Goal: Information Seeking & Learning: Learn about a topic

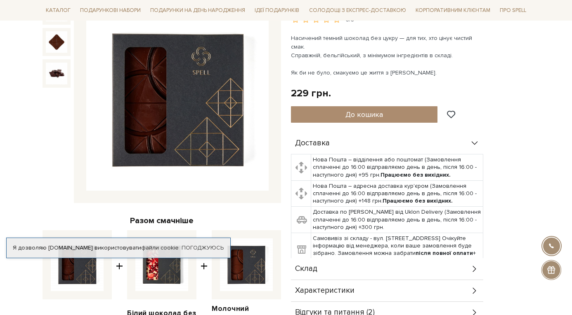
scroll to position [223, 0]
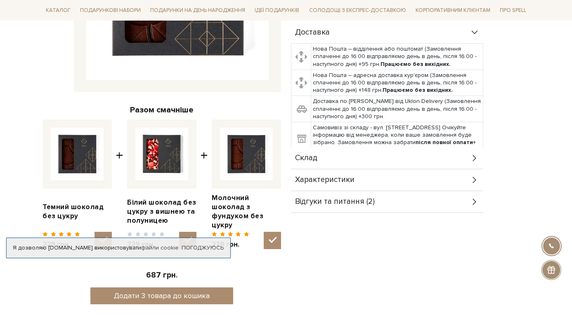
click at [342, 177] on span "Характеристики" at bounding box center [324, 180] width 59 height 7
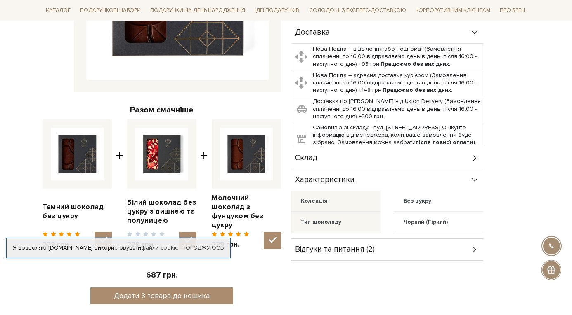
click at [328, 149] on div "Склад" at bounding box center [387, 158] width 192 height 21
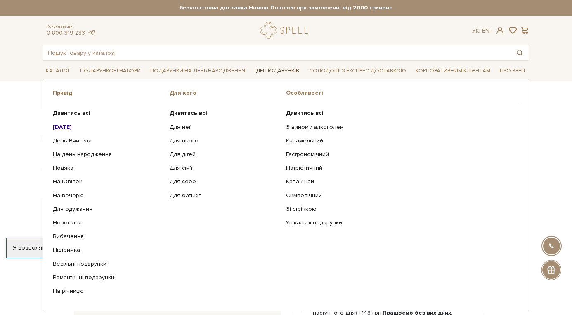
scroll to position [0, 0]
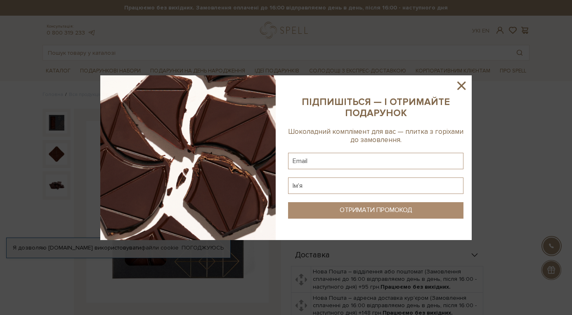
click at [459, 87] on icon at bounding box center [461, 86] width 14 height 14
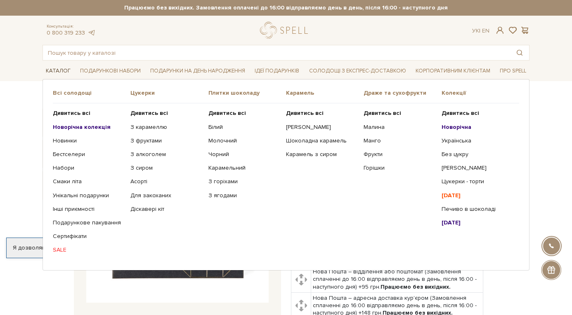
click at [59, 75] on link "Каталог" at bounding box center [57, 71] width 31 height 13
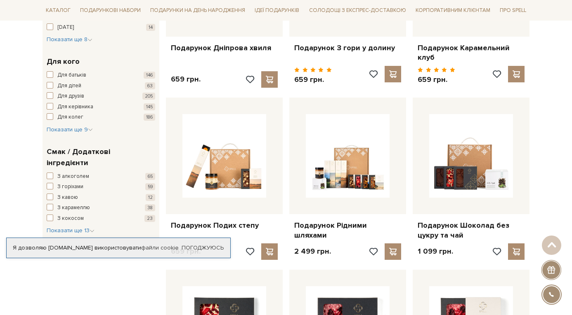
scroll to position [452, 0]
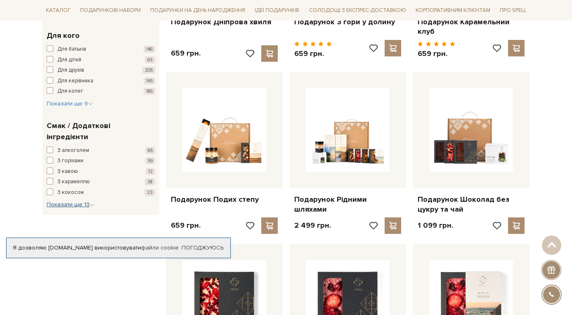
click at [75, 201] on span "Показати ще 13" at bounding box center [71, 204] width 48 height 7
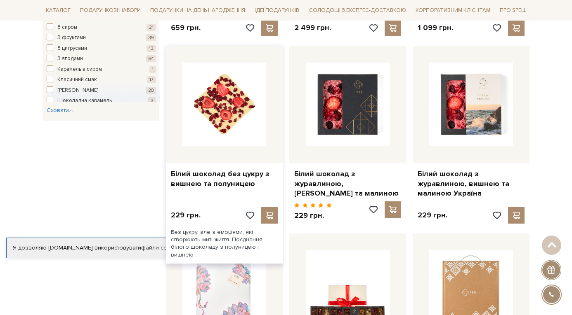
scroll to position [652, 0]
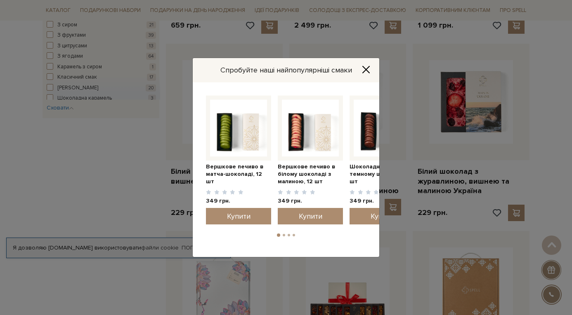
click at [360, 69] on button "Close" at bounding box center [365, 69] width 13 height 9
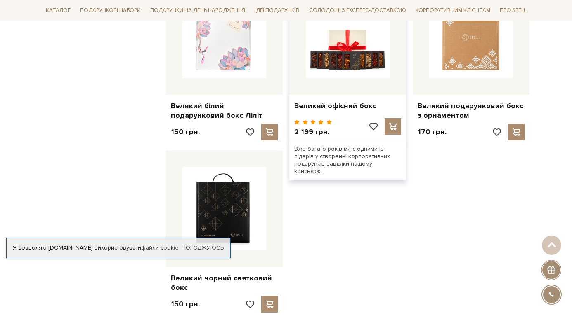
scroll to position [1012, 0]
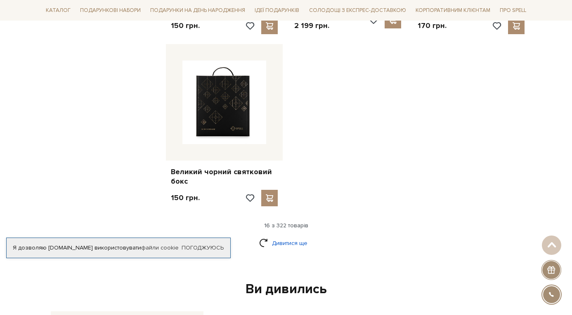
click at [299, 236] on link "Дивитися ще" at bounding box center [286, 243] width 54 height 14
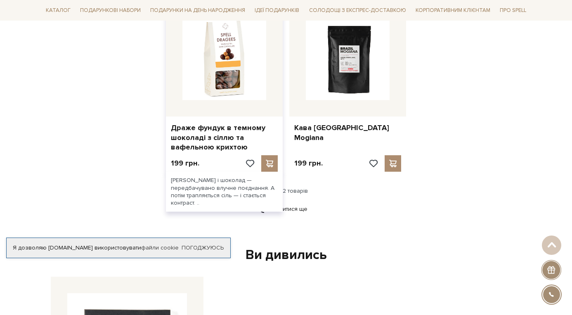
scroll to position [1937, 0]
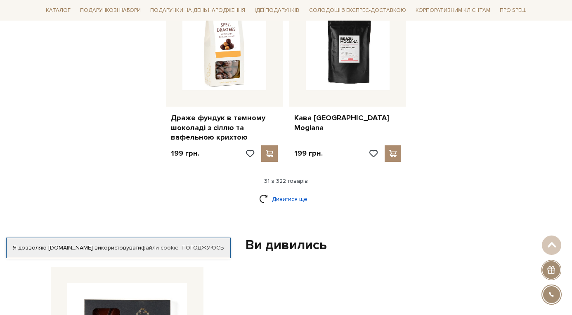
click at [294, 192] on link "Дивитися ще" at bounding box center [286, 199] width 54 height 14
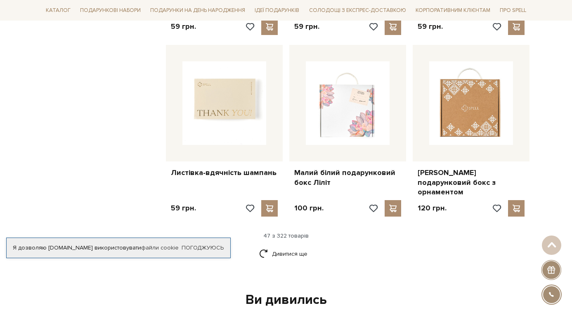
scroll to position [2823, 0]
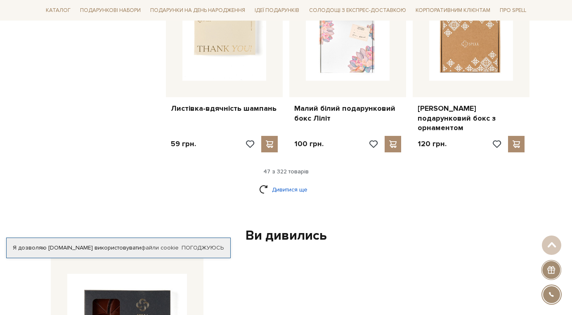
click at [283, 183] on link "Дивитися ще" at bounding box center [286, 190] width 54 height 14
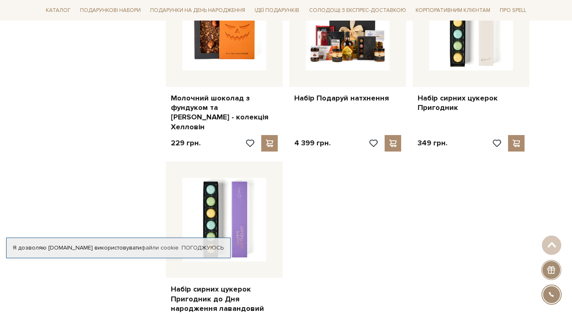
scroll to position [3840, 0]
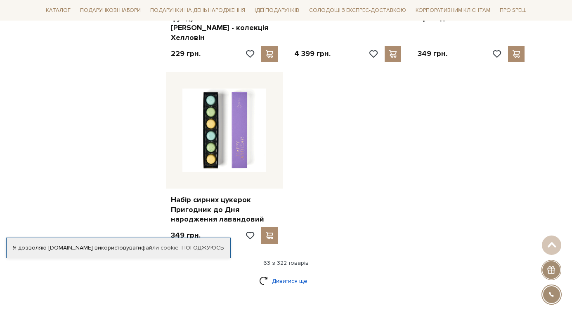
click at [289, 274] on link "Дивитися ще" at bounding box center [286, 281] width 54 height 14
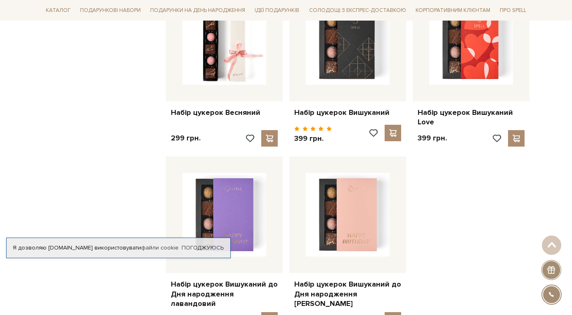
scroll to position [4727, 0]
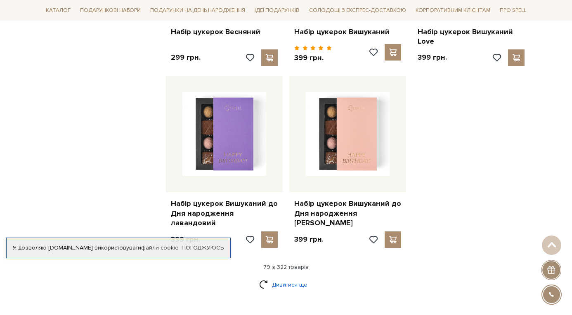
click at [293, 278] on link "Дивитися ще" at bounding box center [286, 285] width 54 height 14
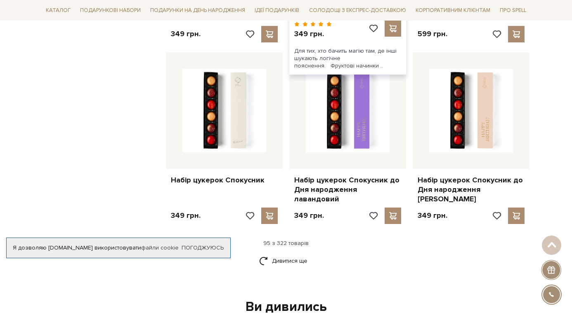
scroll to position [5735, 0]
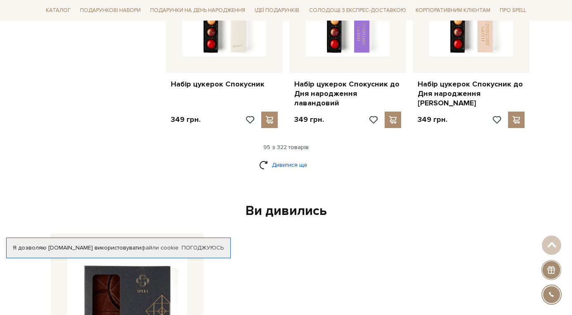
click at [290, 158] on link "Дивитися ще" at bounding box center [286, 165] width 54 height 14
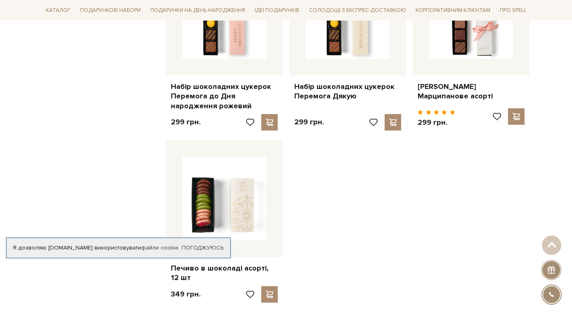
scroll to position [6629, 0]
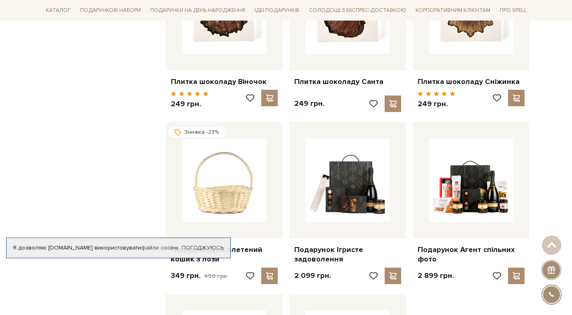
scroll to position [7444, 0]
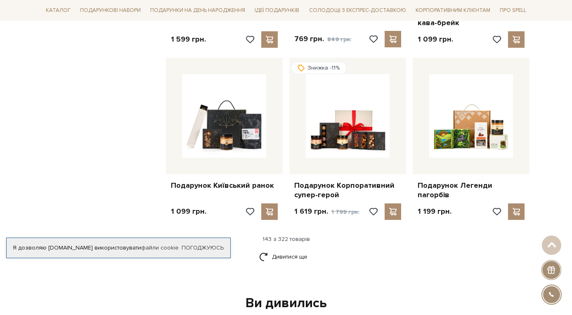
scroll to position [8444, 0]
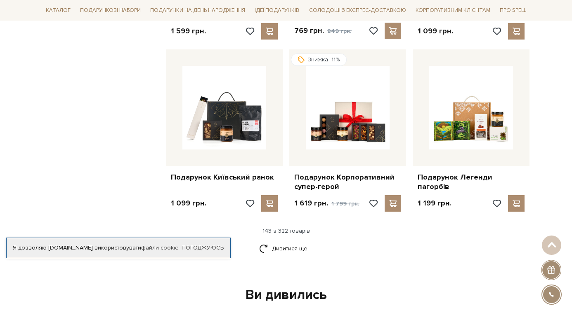
click at [284, 242] on div "Дивитися ще" at bounding box center [285, 254] width 493 height 24
click at [276, 242] on link "Дивитися ще" at bounding box center [286, 249] width 54 height 14
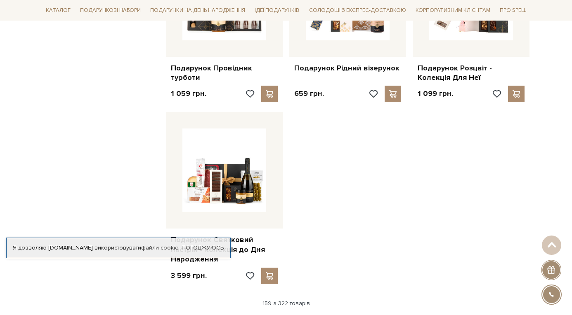
scroll to position [9449, 0]
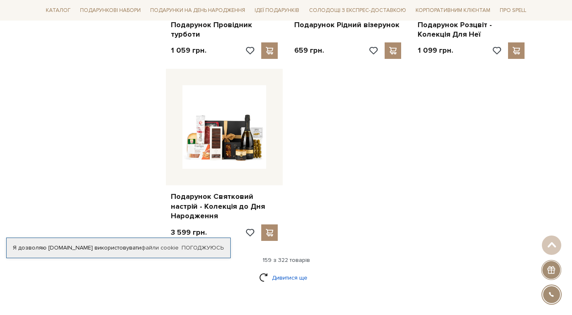
click at [288, 271] on link "Дивитися ще" at bounding box center [286, 278] width 54 height 14
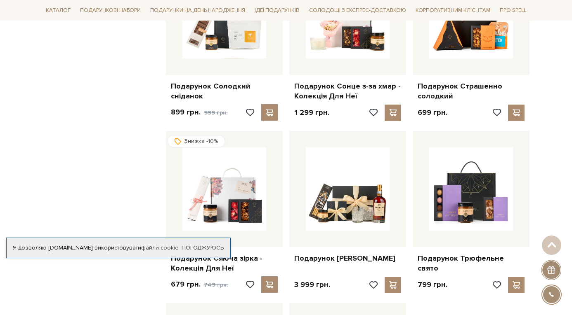
scroll to position [10288, 0]
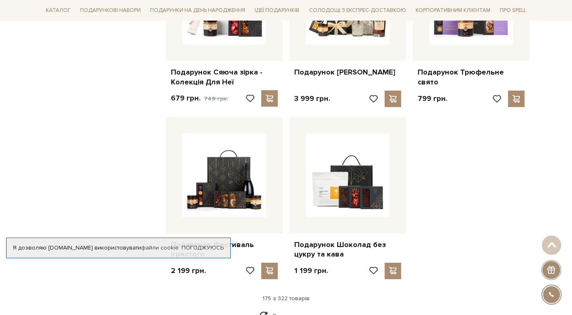
click at [283, 309] on link "Дивитися ще" at bounding box center [286, 316] width 54 height 14
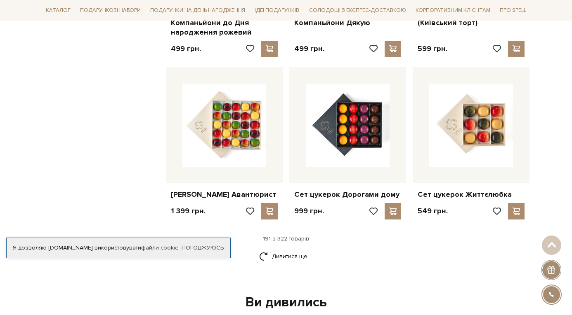
scroll to position [11220, 0]
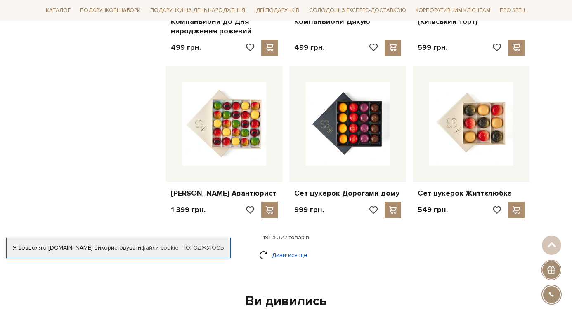
click at [267, 248] on link "Дивитися ще" at bounding box center [286, 255] width 54 height 14
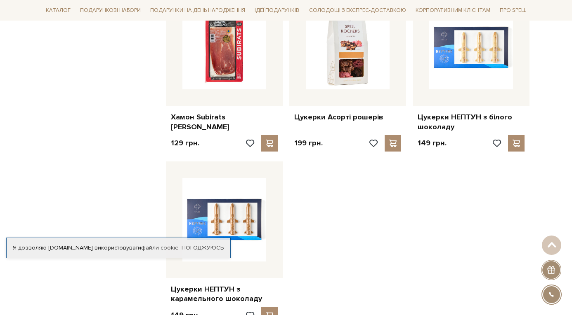
scroll to position [12161, 0]
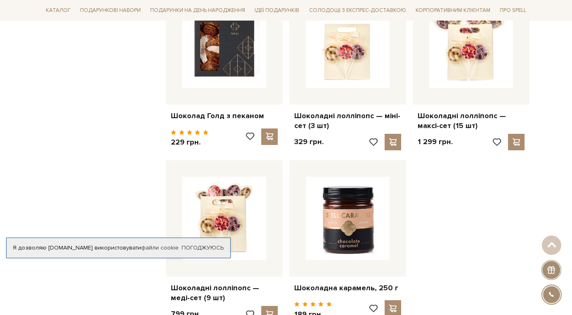
scroll to position [13146, 0]
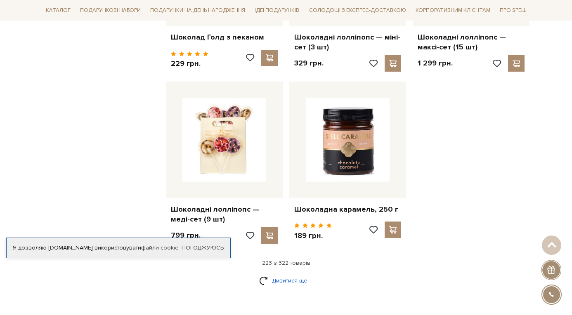
click at [259, 274] on link "Дивитися ще" at bounding box center [286, 281] width 54 height 14
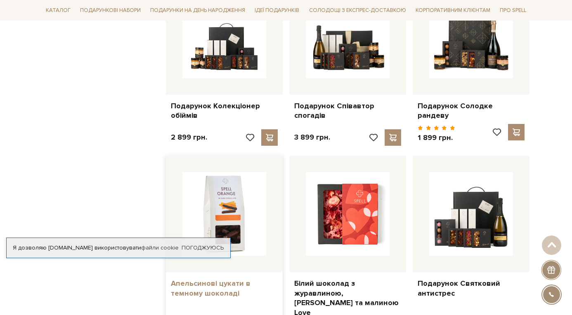
scroll to position [13928, 0]
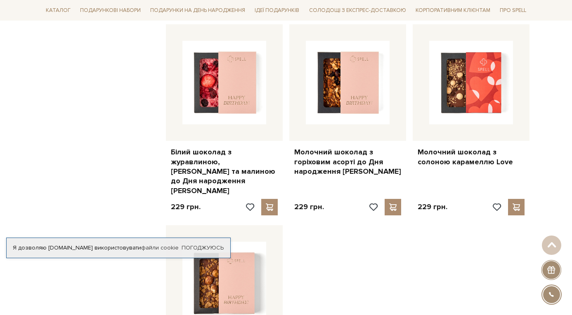
scroll to position [15030, 0]
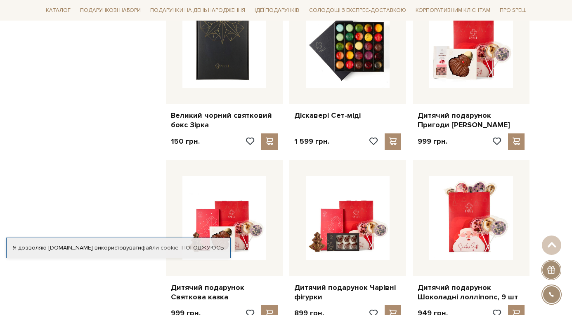
scroll to position [16041, 0]
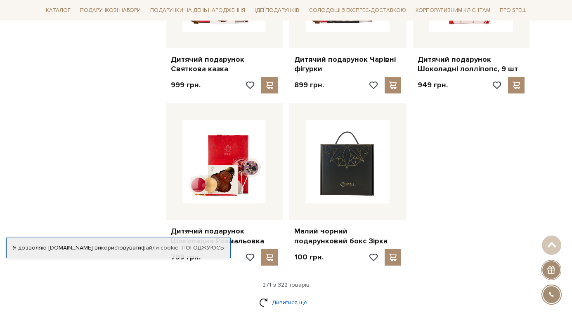
click at [297, 296] on link "Дивитися ще" at bounding box center [286, 303] width 54 height 14
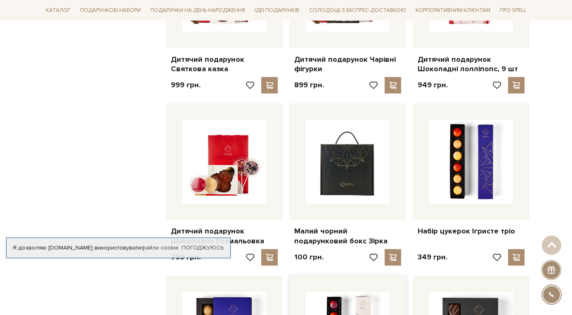
scroll to position [16279, 0]
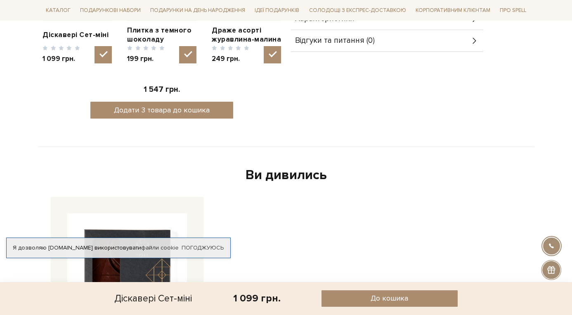
scroll to position [368, 0]
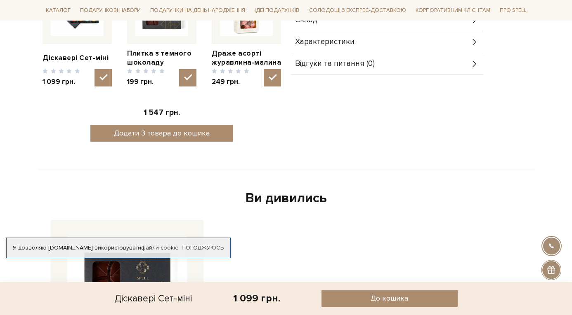
click at [348, 46] on div "Характеристики" at bounding box center [387, 41] width 192 height 21
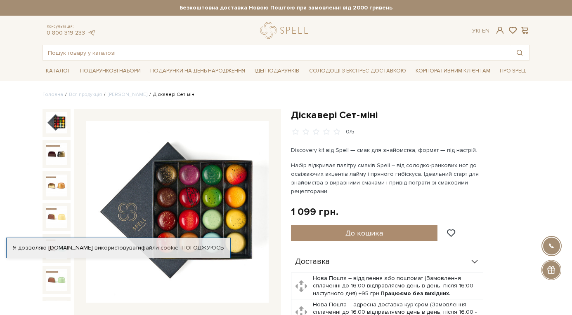
scroll to position [0, 0]
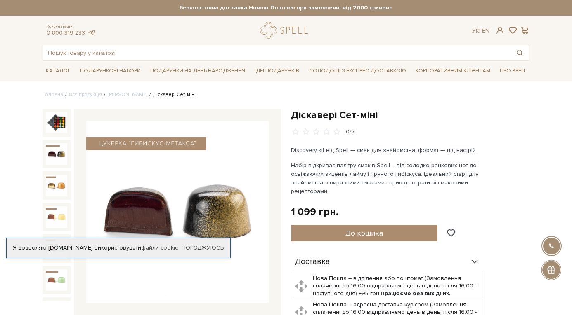
click at [62, 152] on img at bounding box center [56, 154] width 21 height 21
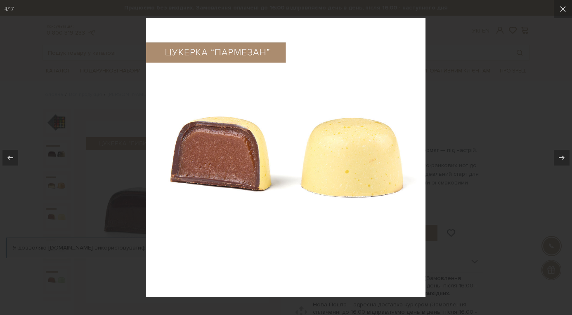
click at [274, 1] on div at bounding box center [286, 157] width 572 height 315
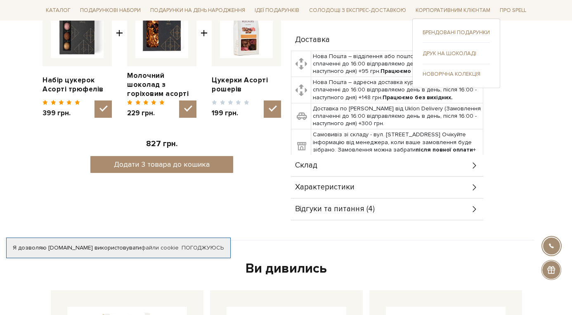
scroll to position [350, 0]
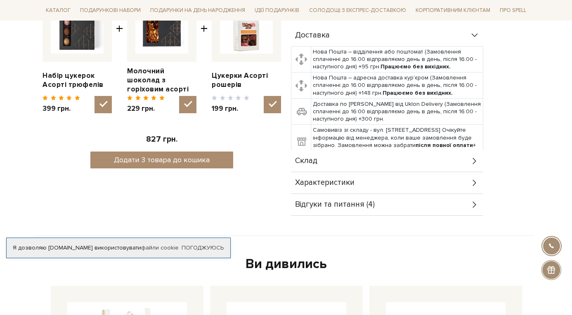
click at [368, 182] on div "Характеристики" at bounding box center [387, 182] width 192 height 21
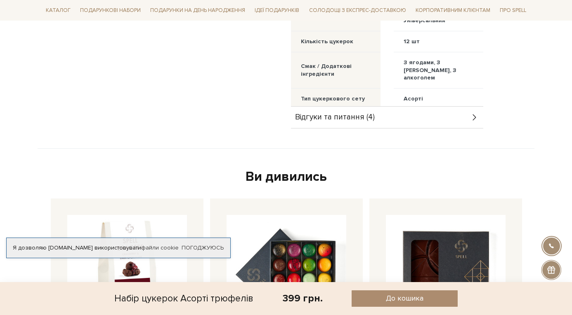
scroll to position [757, 0]
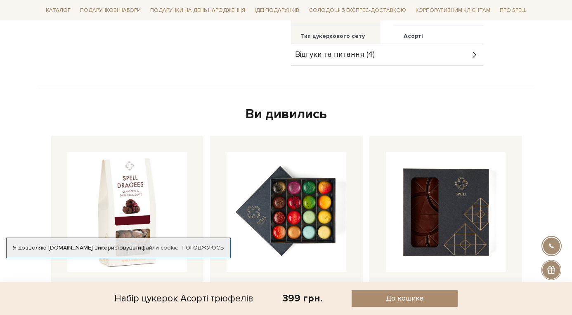
click at [346, 56] on span "Відгуки та питання (4)" at bounding box center [335, 54] width 80 height 7
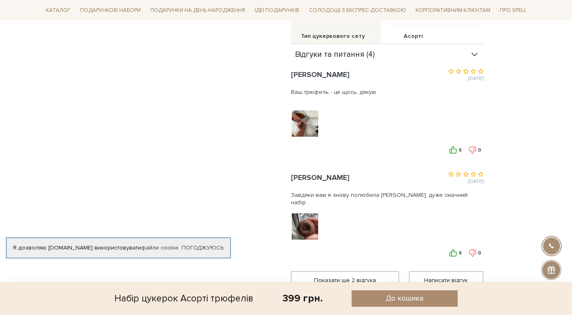
click at [309, 108] on div "[PERSON_NAME] [DATE] 6 0" at bounding box center [387, 113] width 192 height 95
click at [304, 130] on div at bounding box center [305, 123] width 29 height 29
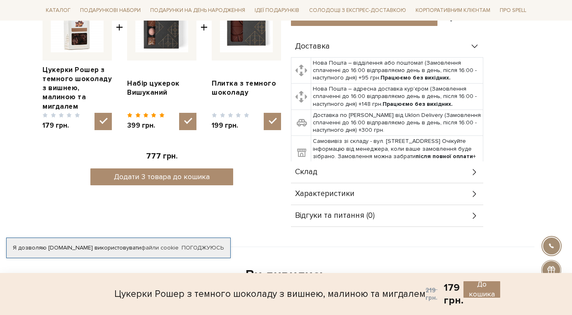
scroll to position [400, 0]
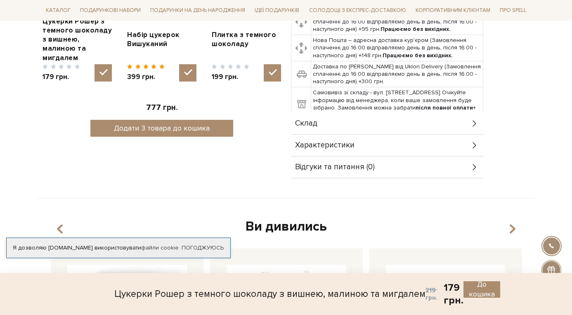
click at [368, 148] on div "Характеристики" at bounding box center [387, 145] width 192 height 21
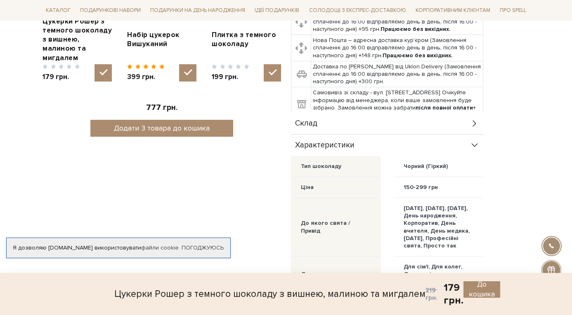
click at [342, 125] on div "Склад" at bounding box center [387, 123] width 192 height 21
